Goal: Task Accomplishment & Management: Use online tool/utility

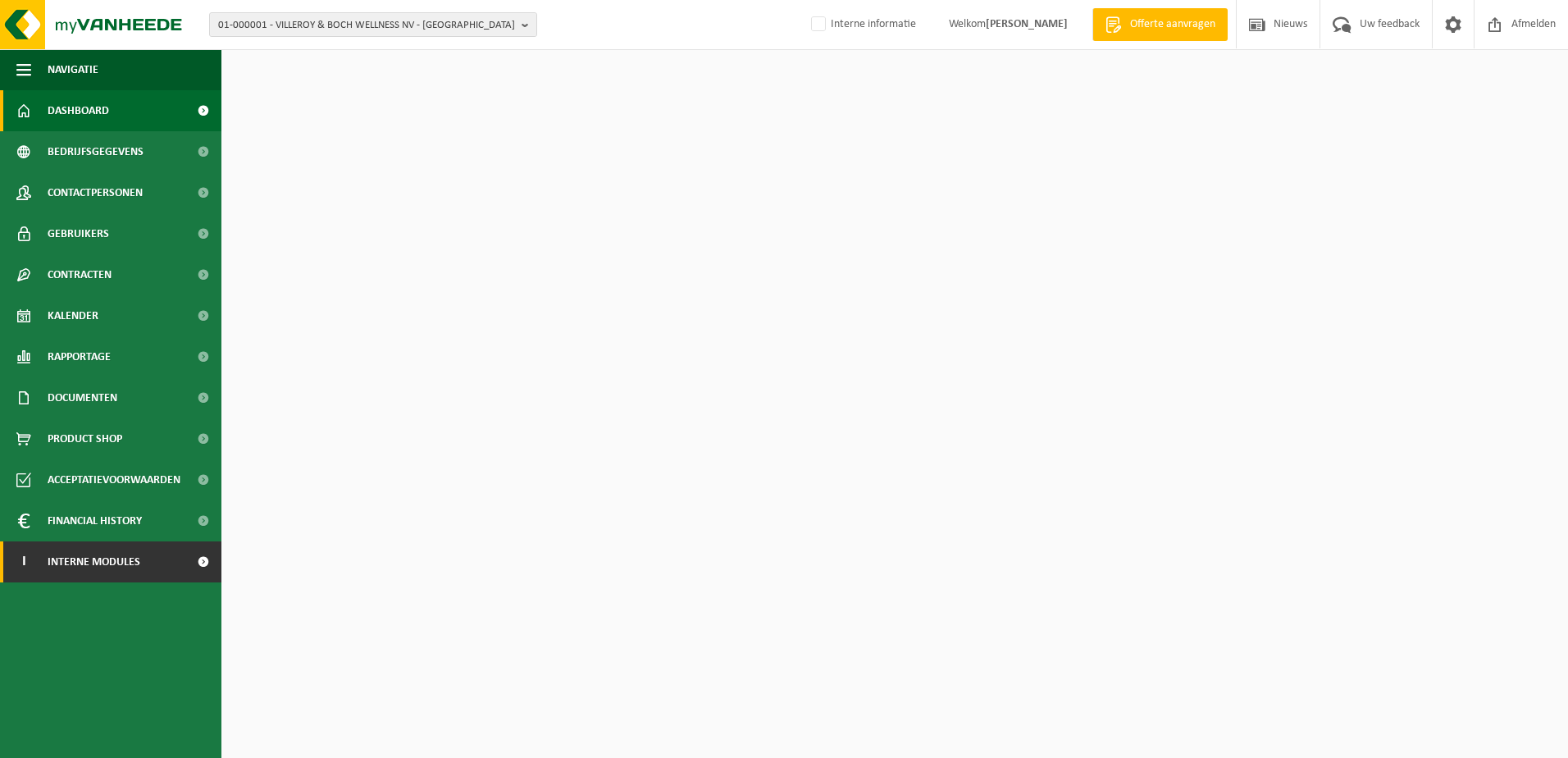
click at [124, 565] on span "Interne modules" at bounding box center [94, 562] width 93 height 41
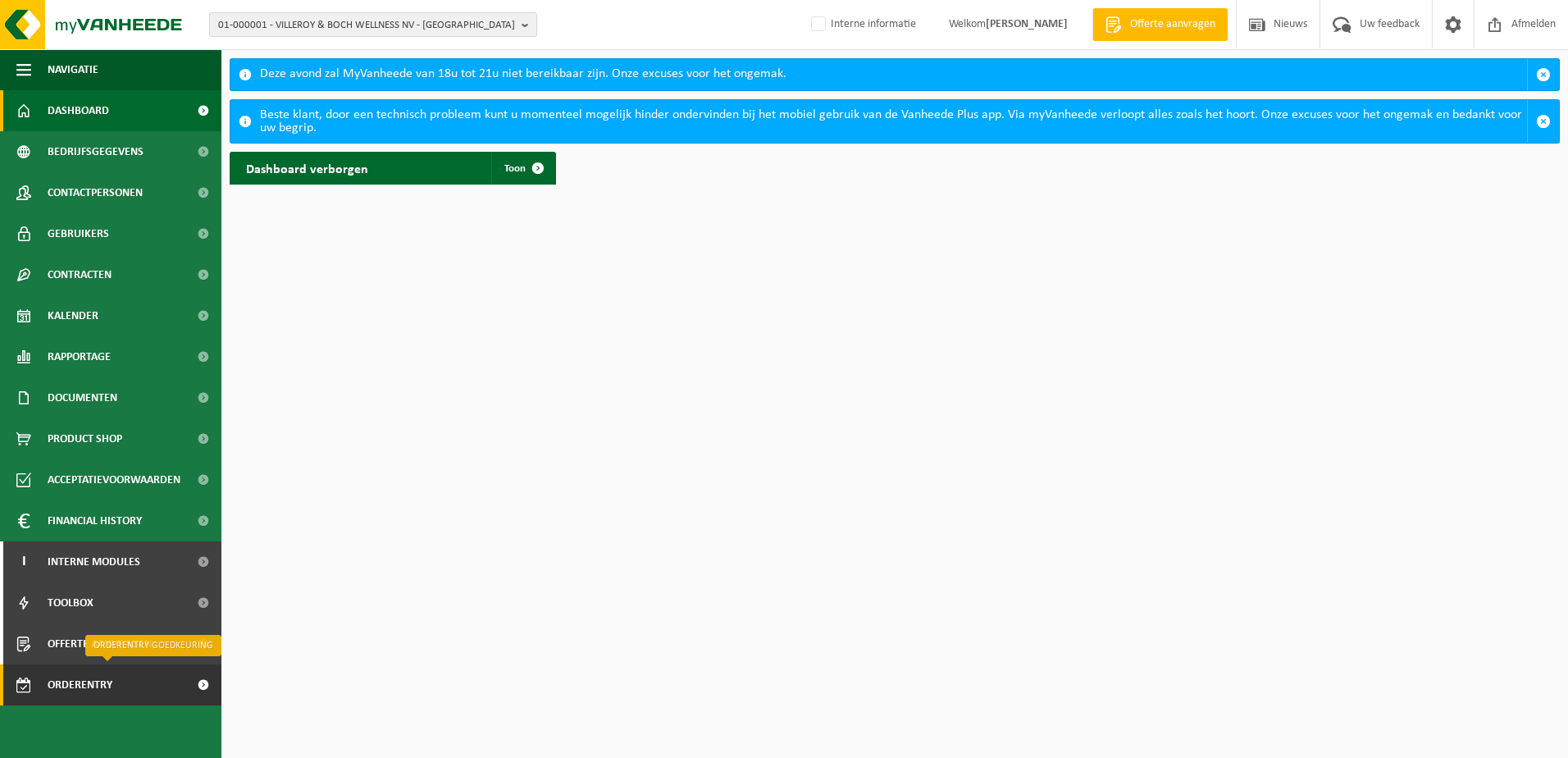
click at [82, 693] on span "Orderentry Goedkeuring" at bounding box center [116, 684] width 137 height 41
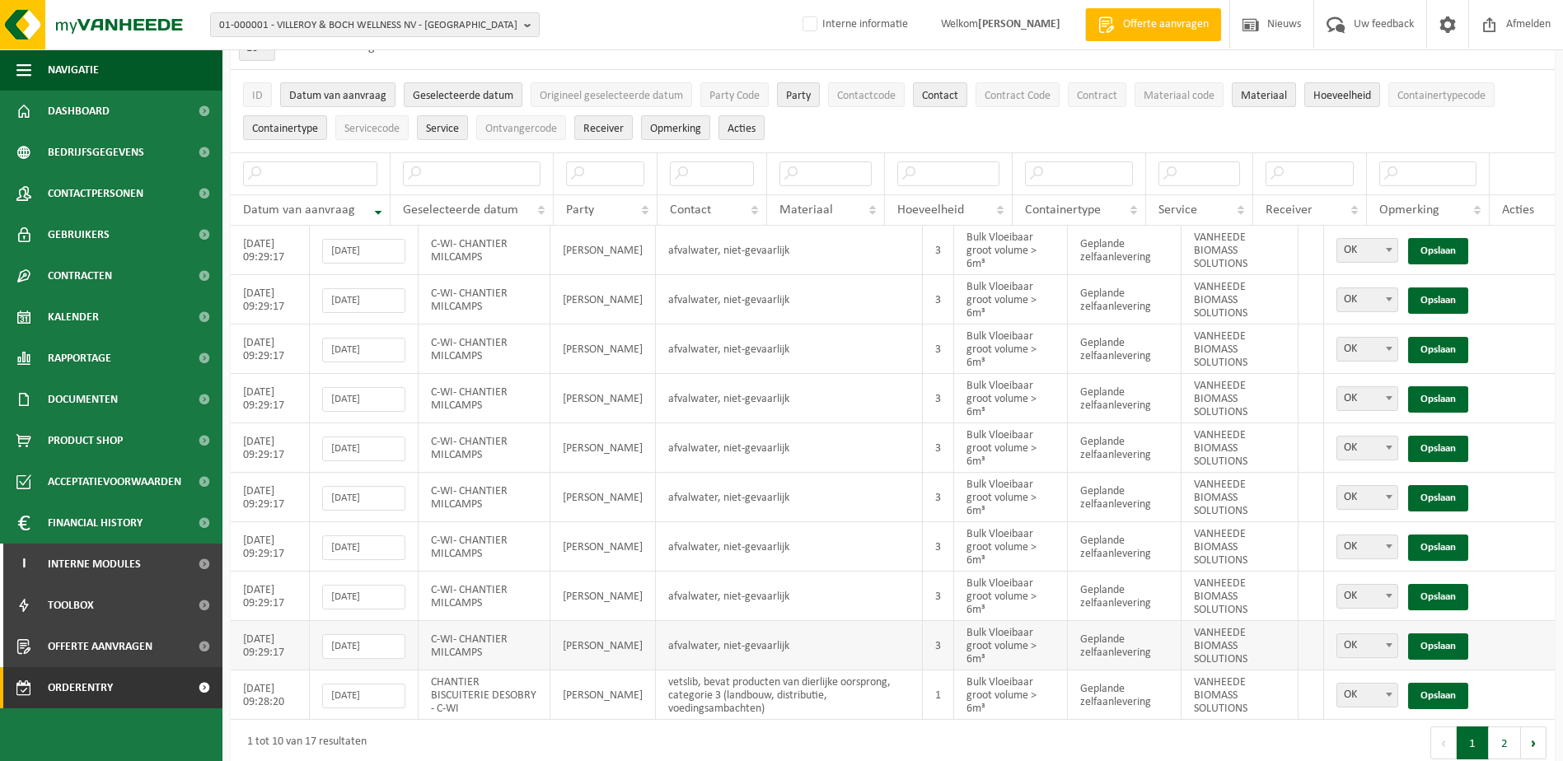
scroll to position [124, 0]
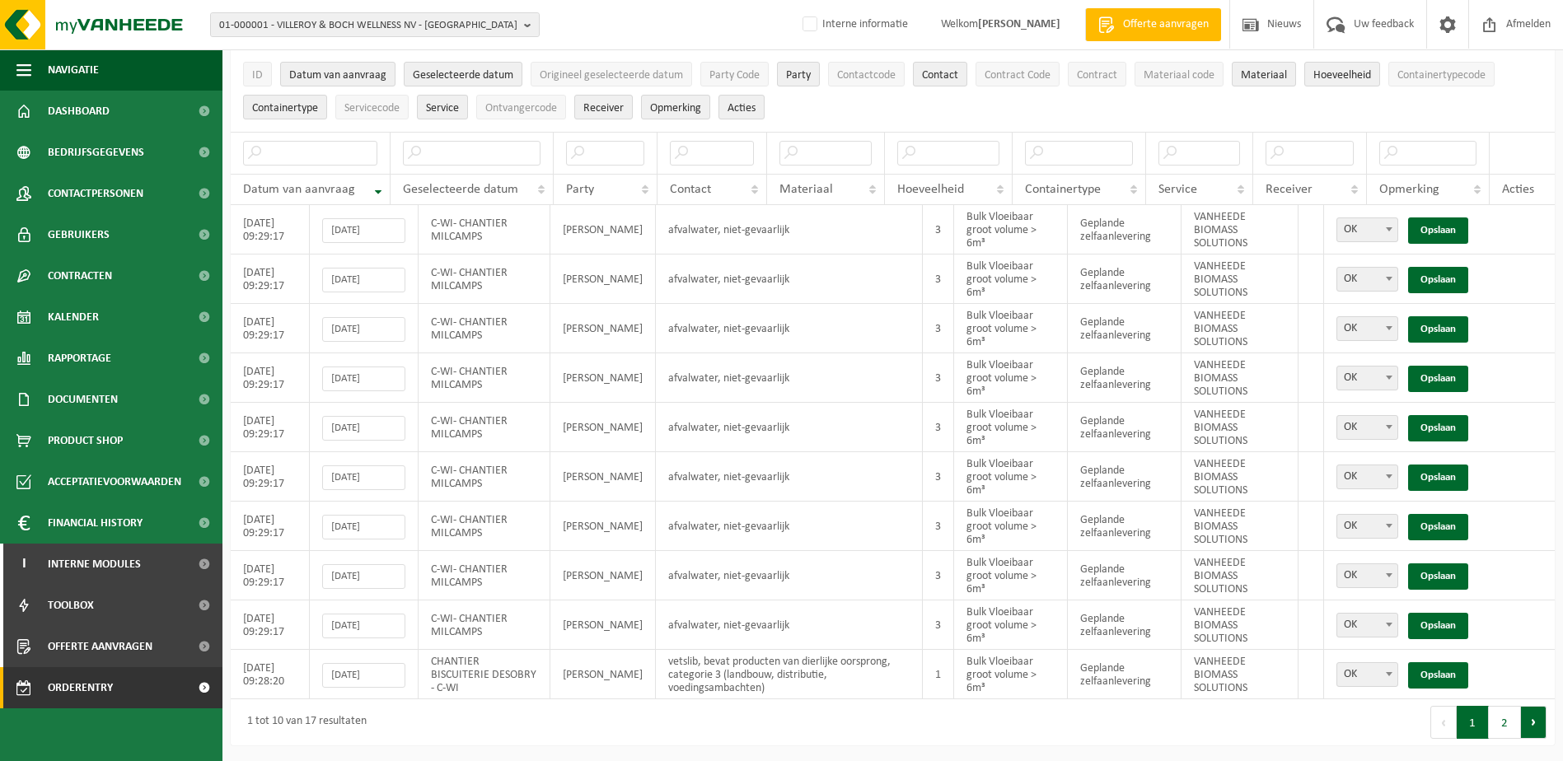
click at [1534, 722] on button "Volgende" at bounding box center [1534, 722] width 26 height 33
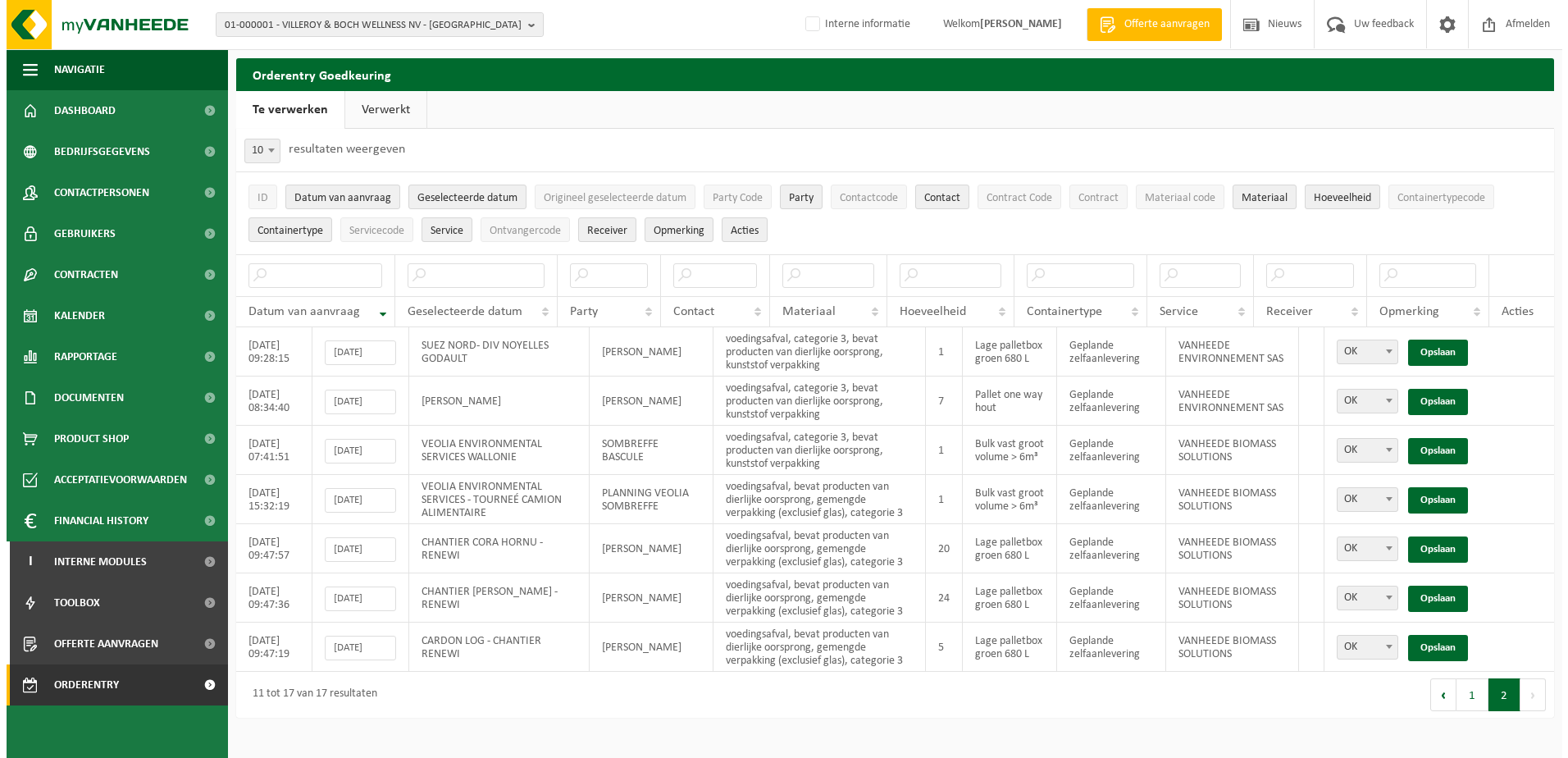
scroll to position [0, 0]
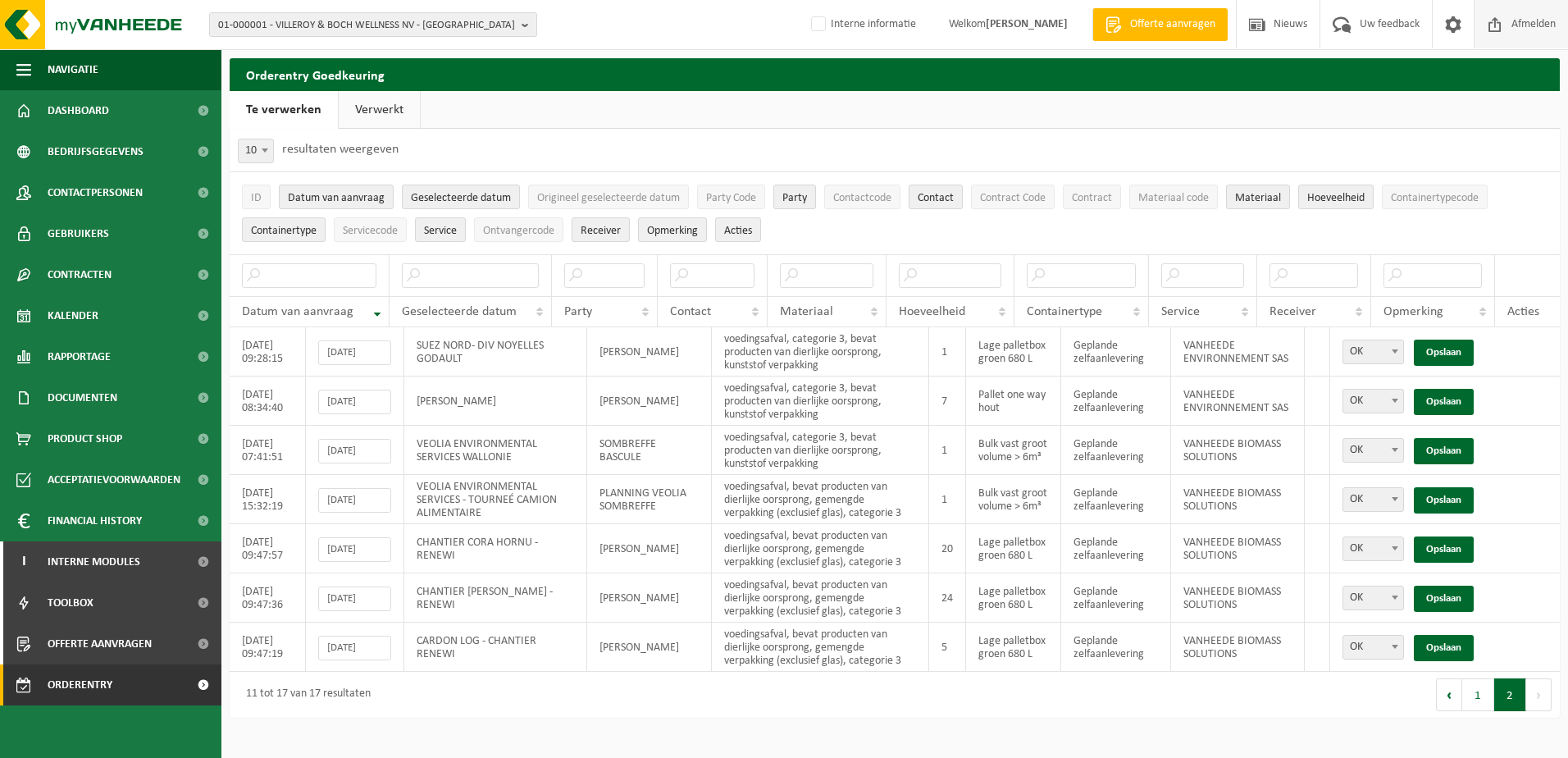
click at [1532, 23] on span "Afmelden" at bounding box center [1533, 24] width 53 height 49
